Goal: Task Accomplishment & Management: Manage account settings

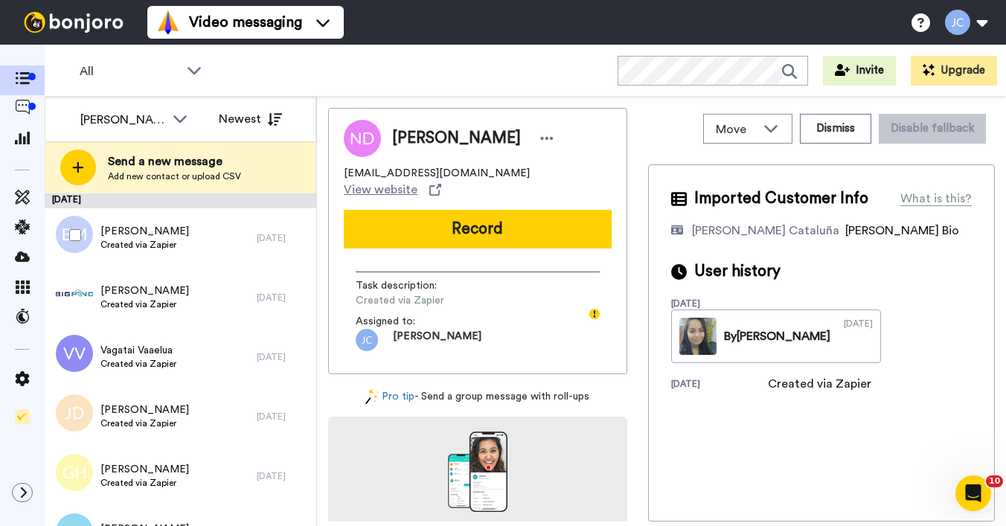
click at [156, 251] on div "[PERSON_NAME] Created via Zapier" at bounding box center [144, 238] width 89 height 28
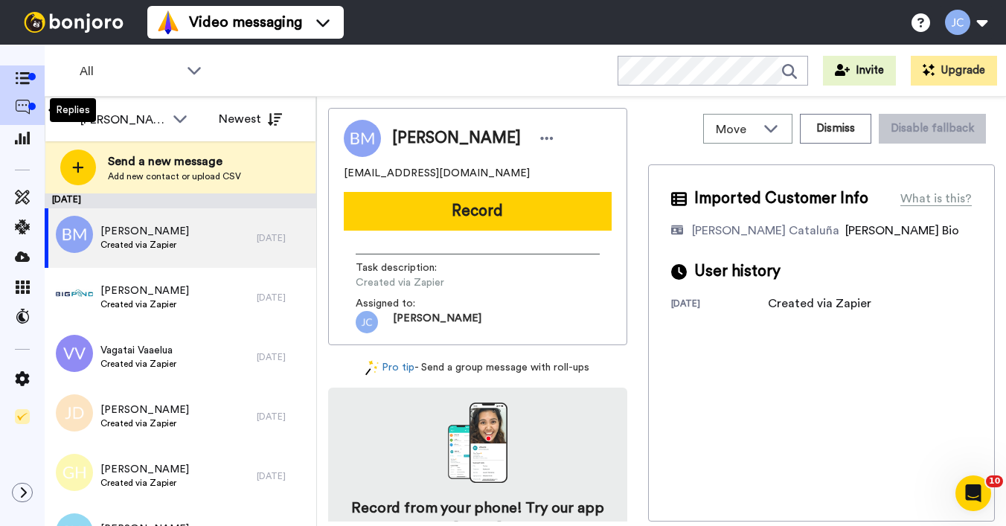
click at [16, 107] on icon at bounding box center [22, 107] width 15 height 15
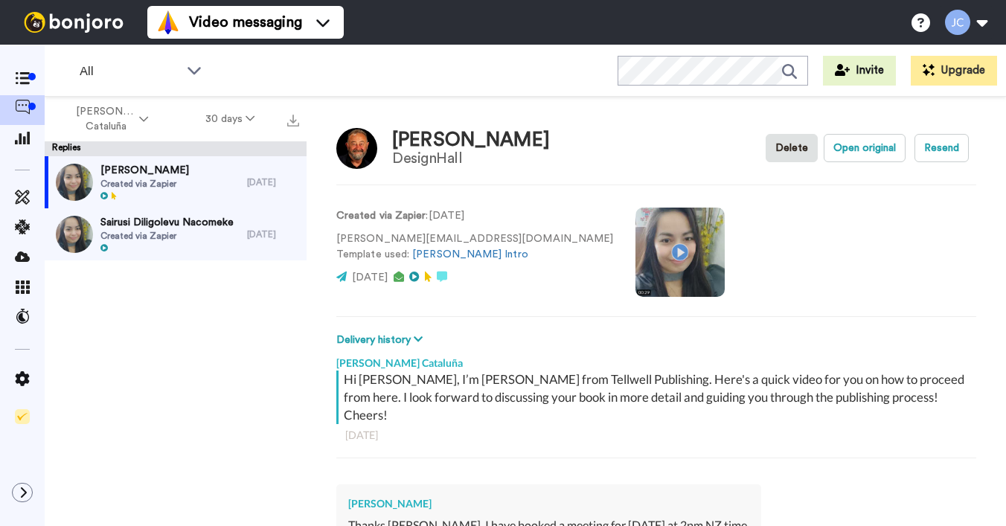
click at [130, 240] on span "Created via Zapier" at bounding box center [166, 236] width 133 height 12
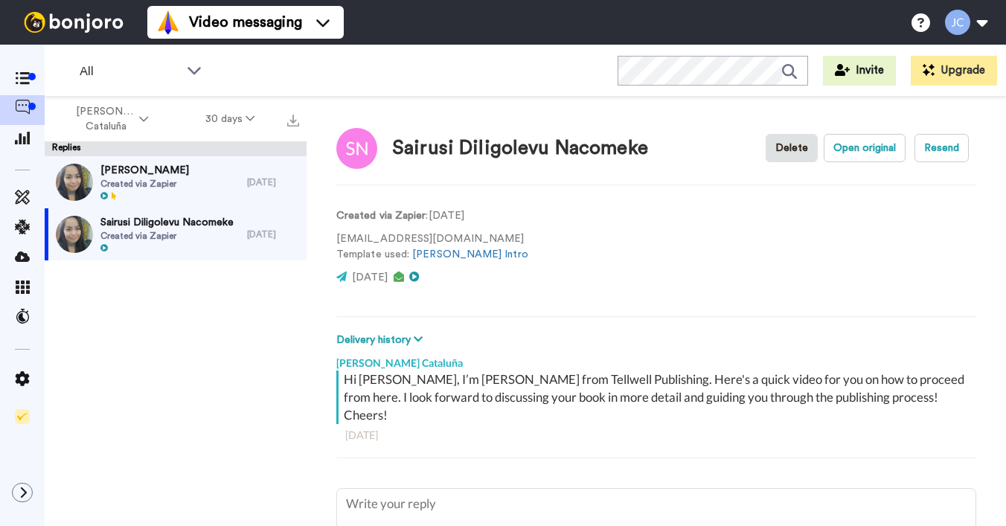
type textarea "x"
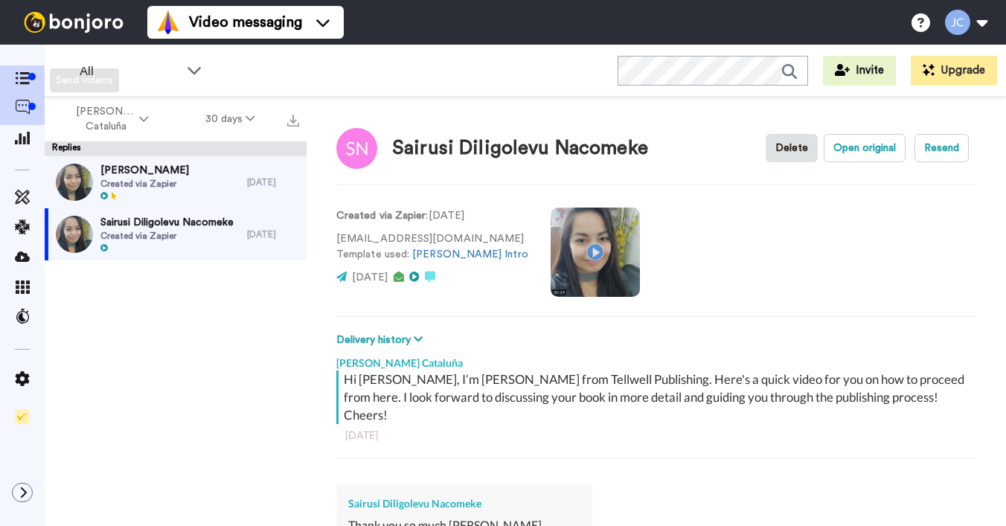
click at [24, 78] on icon at bounding box center [22, 78] width 15 height 13
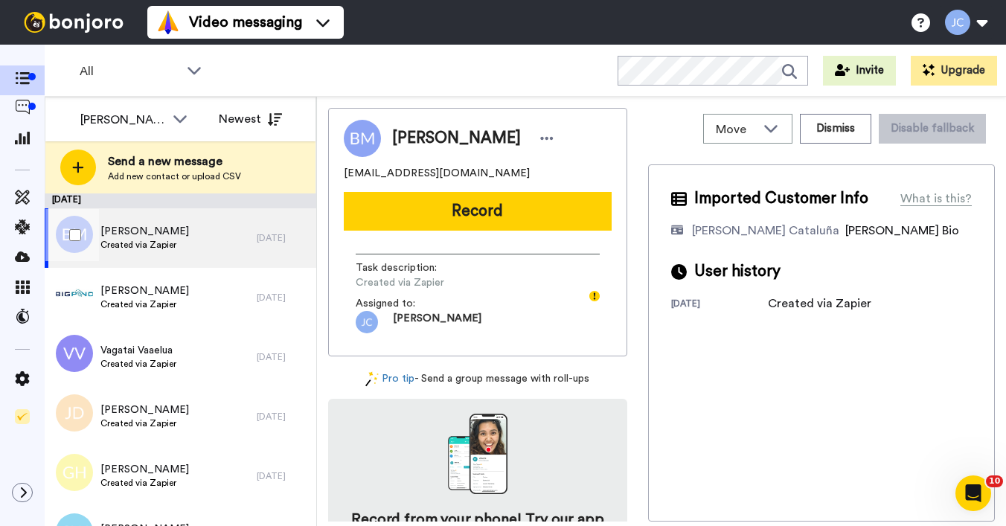
click at [141, 245] on span "Created via Zapier" at bounding box center [144, 245] width 89 height 12
